Goal: Task Accomplishment & Management: Use online tool/utility

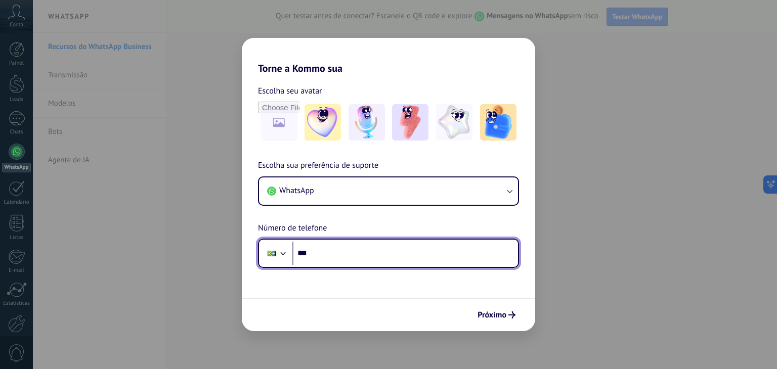
click at [336, 254] on input "***" at bounding box center [405, 253] width 226 height 23
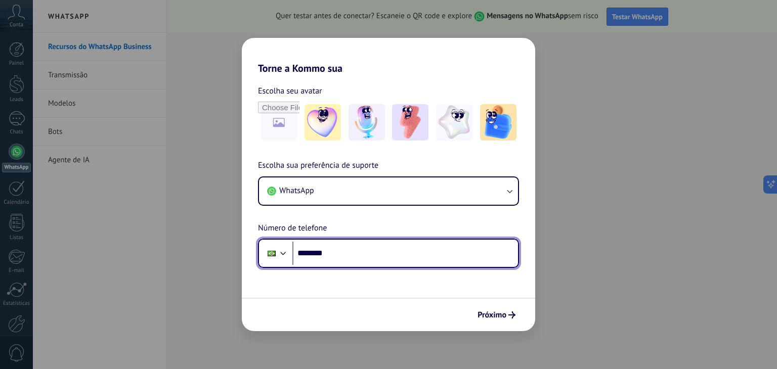
click at [338, 252] on input "********" at bounding box center [405, 253] width 226 height 23
type input "**********"
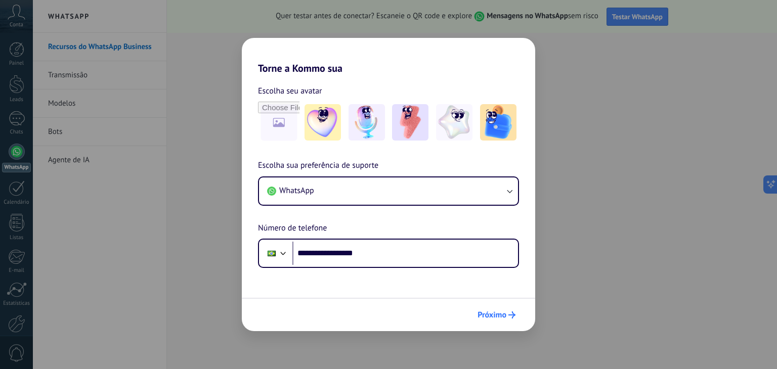
click at [506, 308] on button "Próximo" at bounding box center [496, 315] width 47 height 17
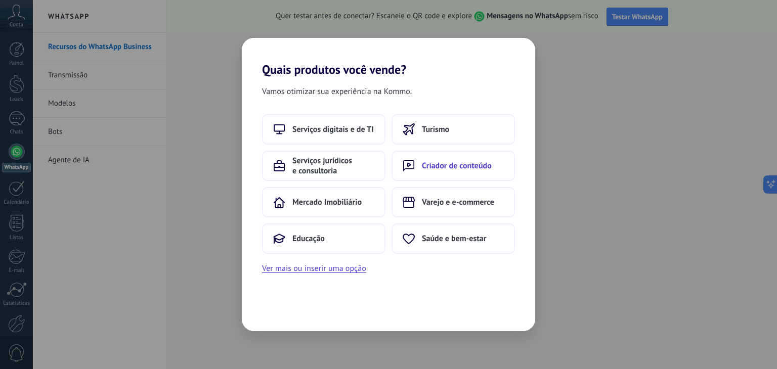
click at [451, 166] on span "Criador de conteúdo" at bounding box center [457, 166] width 70 height 10
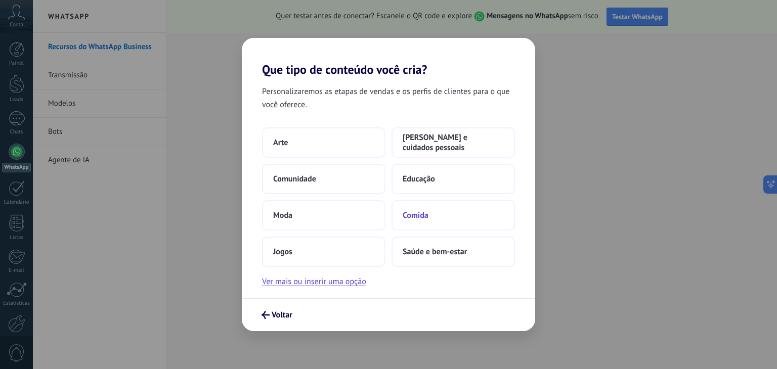
click at [437, 219] on button "Comida" at bounding box center [453, 215] width 123 height 30
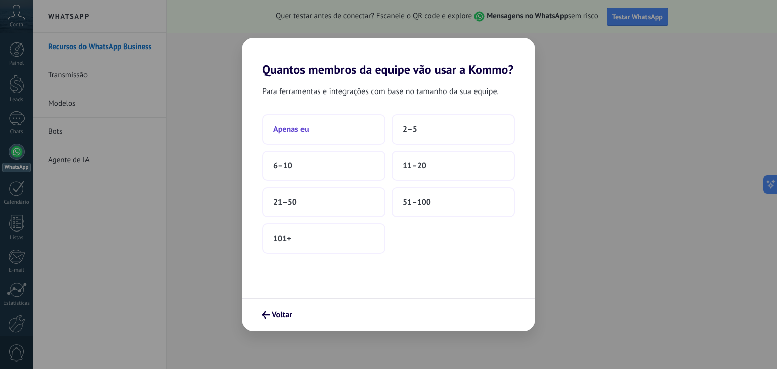
click at [354, 137] on button "Apenas eu" at bounding box center [323, 129] width 123 height 30
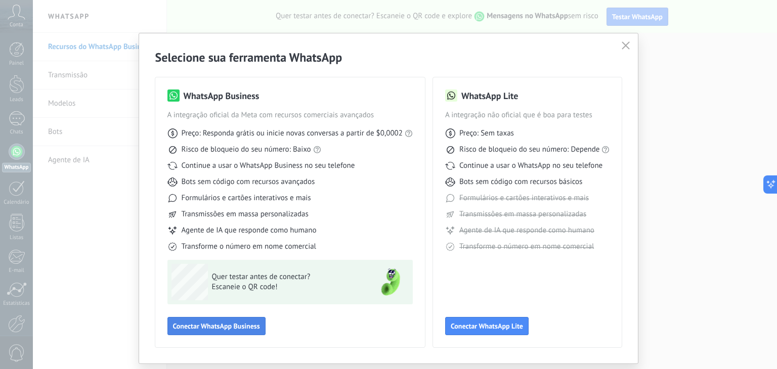
click at [250, 323] on span "Conectar WhatsApp Business" at bounding box center [216, 326] width 87 height 7
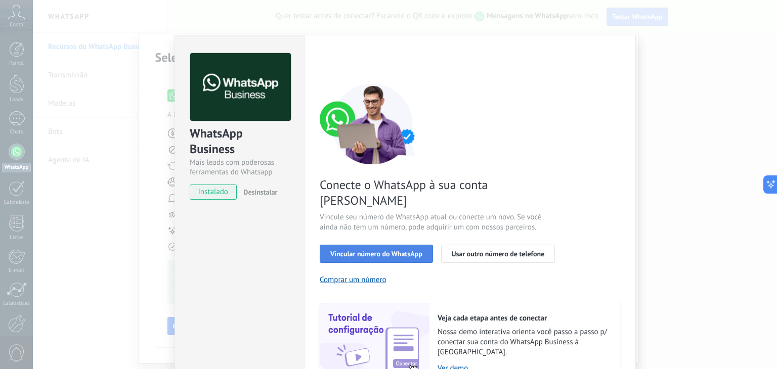
click at [389, 245] on button "Vincular número do WhatsApp" at bounding box center [376, 254] width 113 height 18
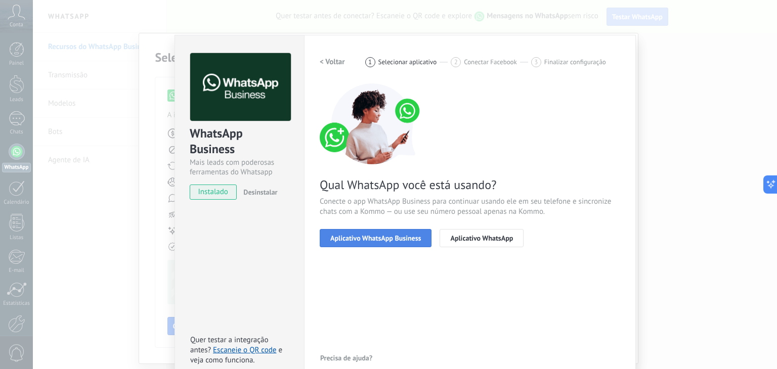
click at [399, 231] on button "Aplicativo WhatsApp Business" at bounding box center [376, 238] width 112 height 18
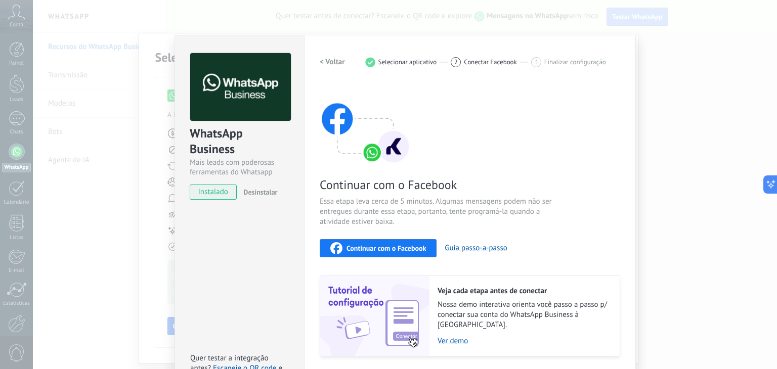
scroll to position [24, 0]
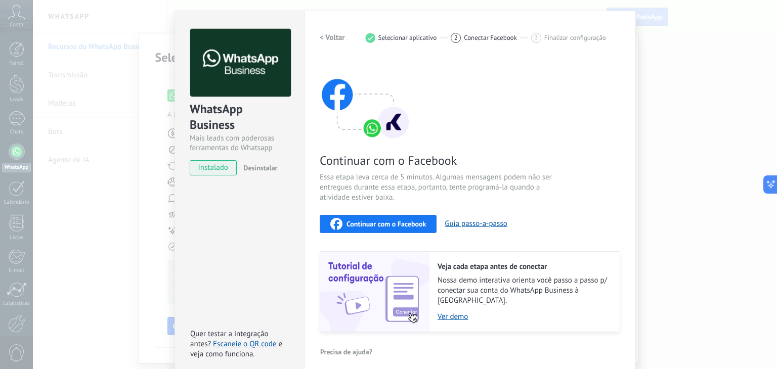
click at [337, 33] on h2 "< Voltar" at bounding box center [332, 38] width 25 height 10
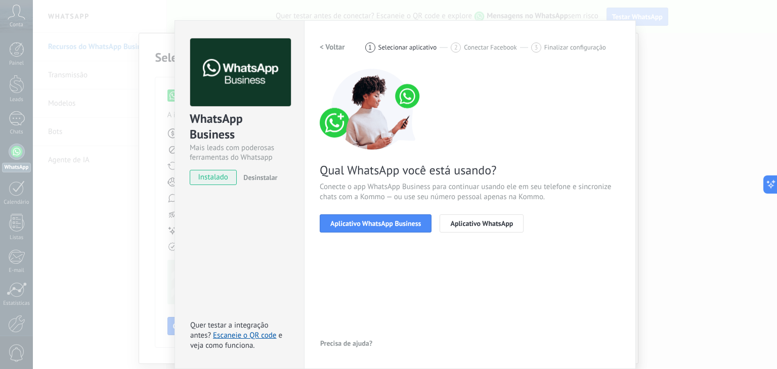
scroll to position [14, 0]
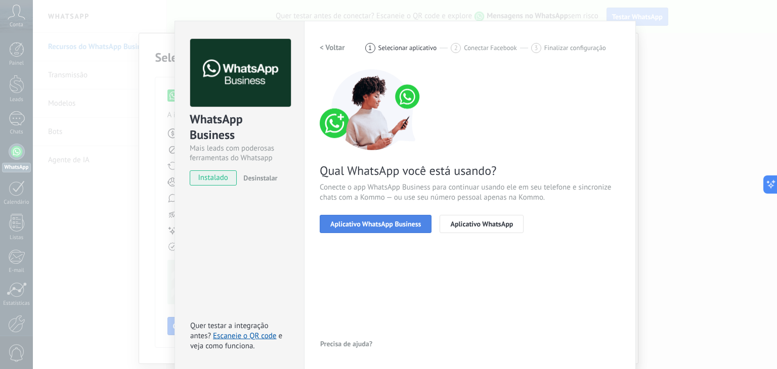
click at [368, 223] on span "Aplicativo WhatsApp Business" at bounding box center [375, 224] width 91 height 7
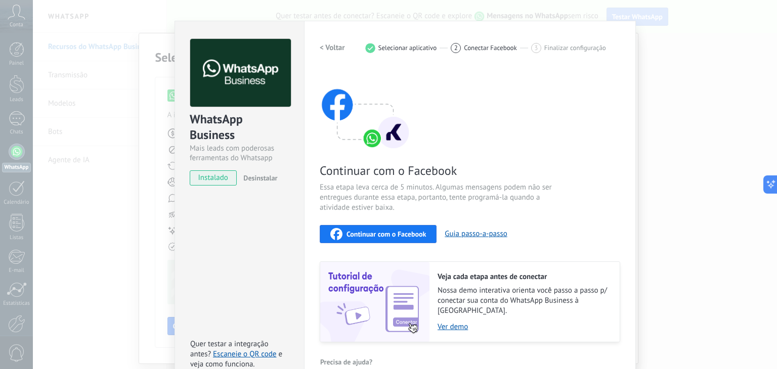
click at [368, 238] on div "Continuar com o Facebook" at bounding box center [378, 234] width 96 height 12
click at [332, 49] on h2 "< Voltar" at bounding box center [332, 48] width 25 height 10
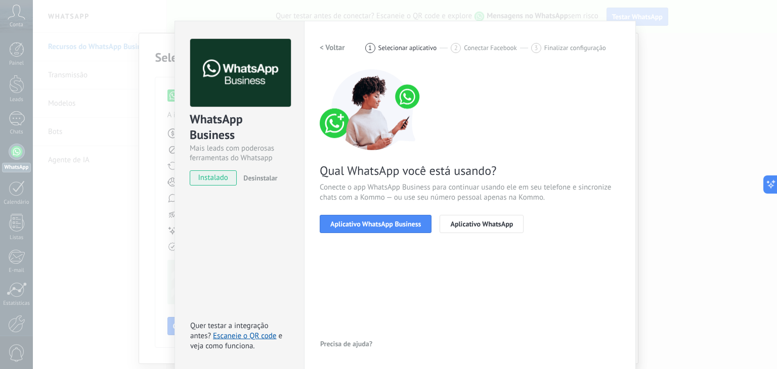
click at [332, 49] on h2 "< Voltar" at bounding box center [332, 48] width 25 height 10
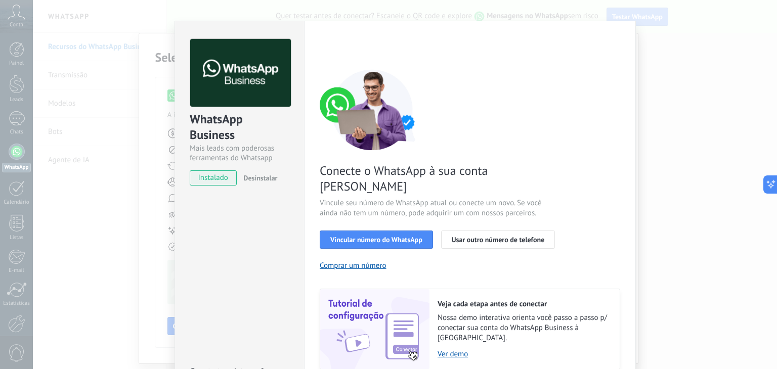
scroll to position [36, 0]
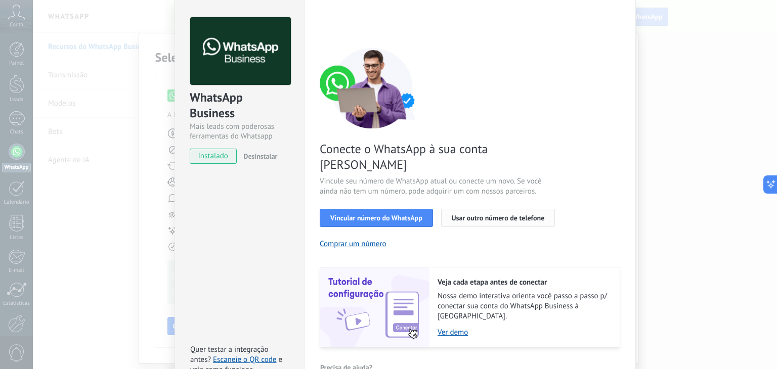
click at [494, 215] on span "Usar outro número de telefone" at bounding box center [498, 218] width 93 height 7
